Goal: Task Accomplishment & Management: Manage account settings

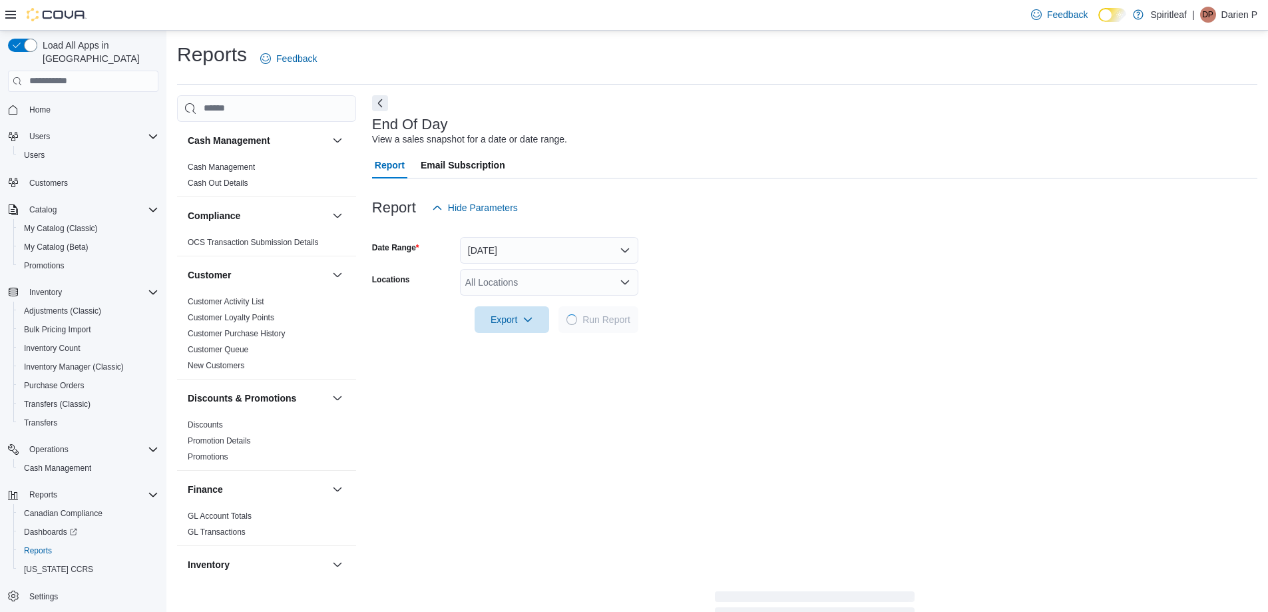
click at [654, 169] on div "Report Email Subscription" at bounding box center [814, 165] width 885 height 27
